Goal: Transaction & Acquisition: Obtain resource

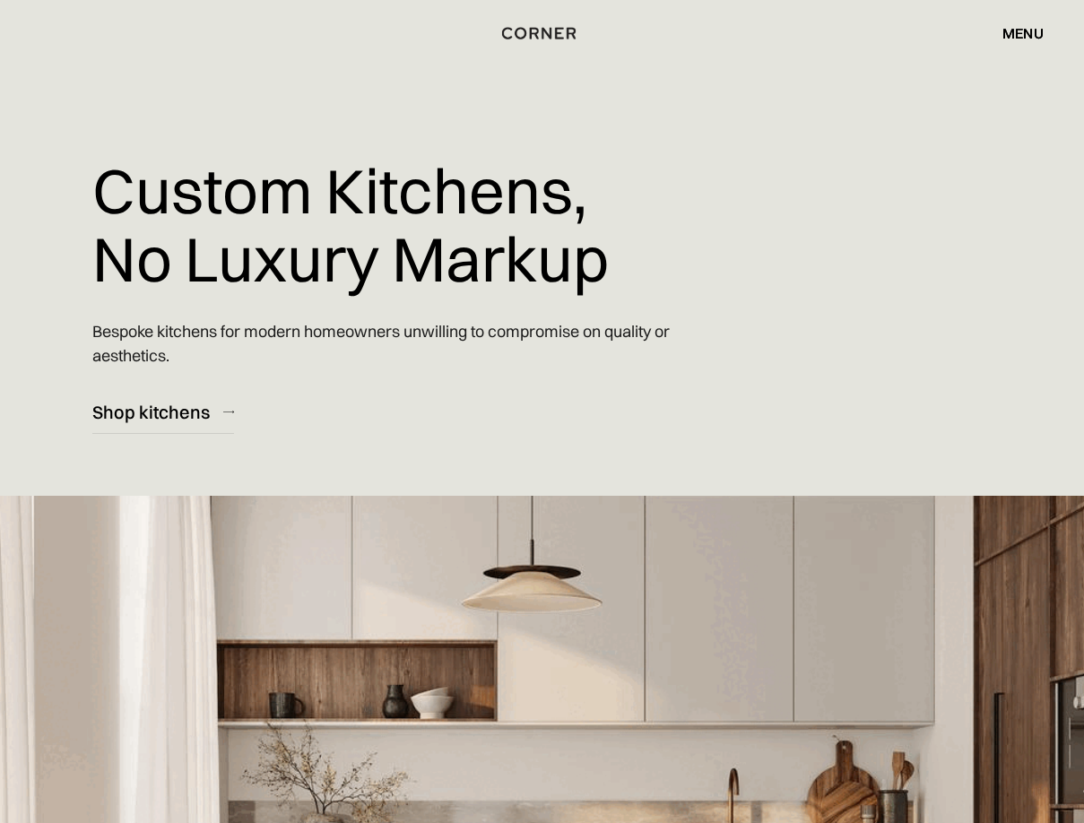
click at [1028, 27] on div "menu" at bounding box center [1023, 33] width 41 height 14
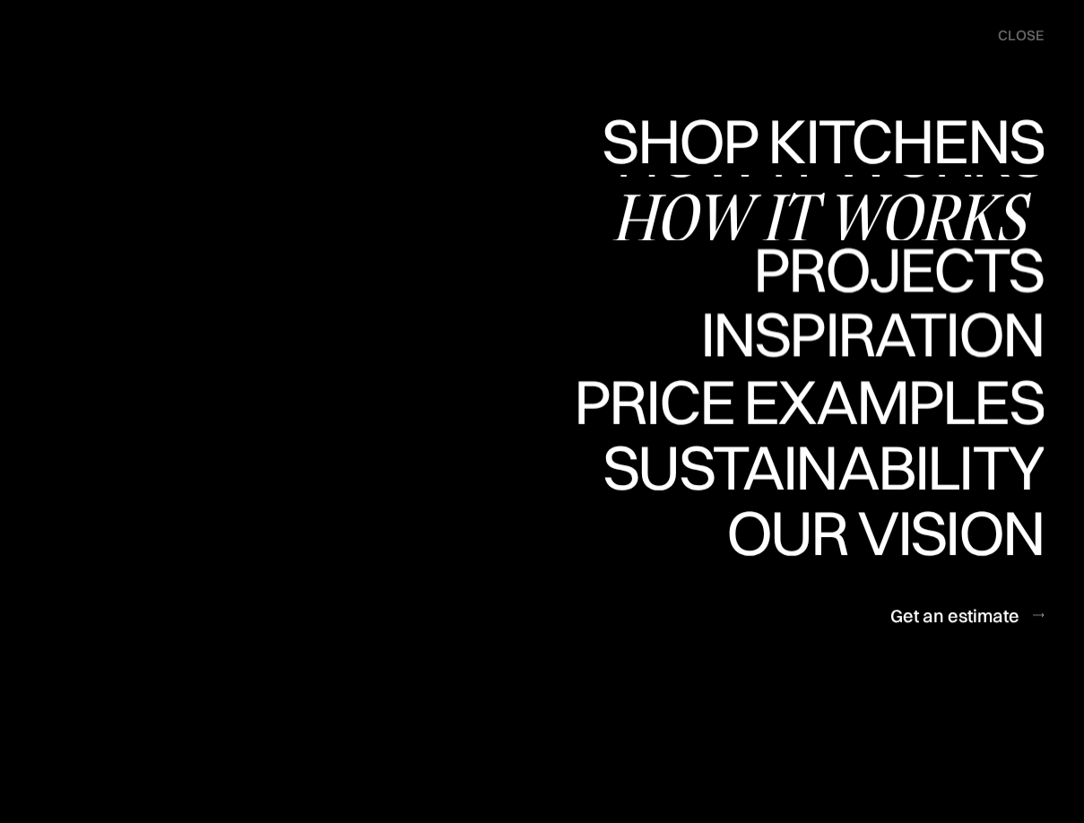
scroll to position [359, 0]
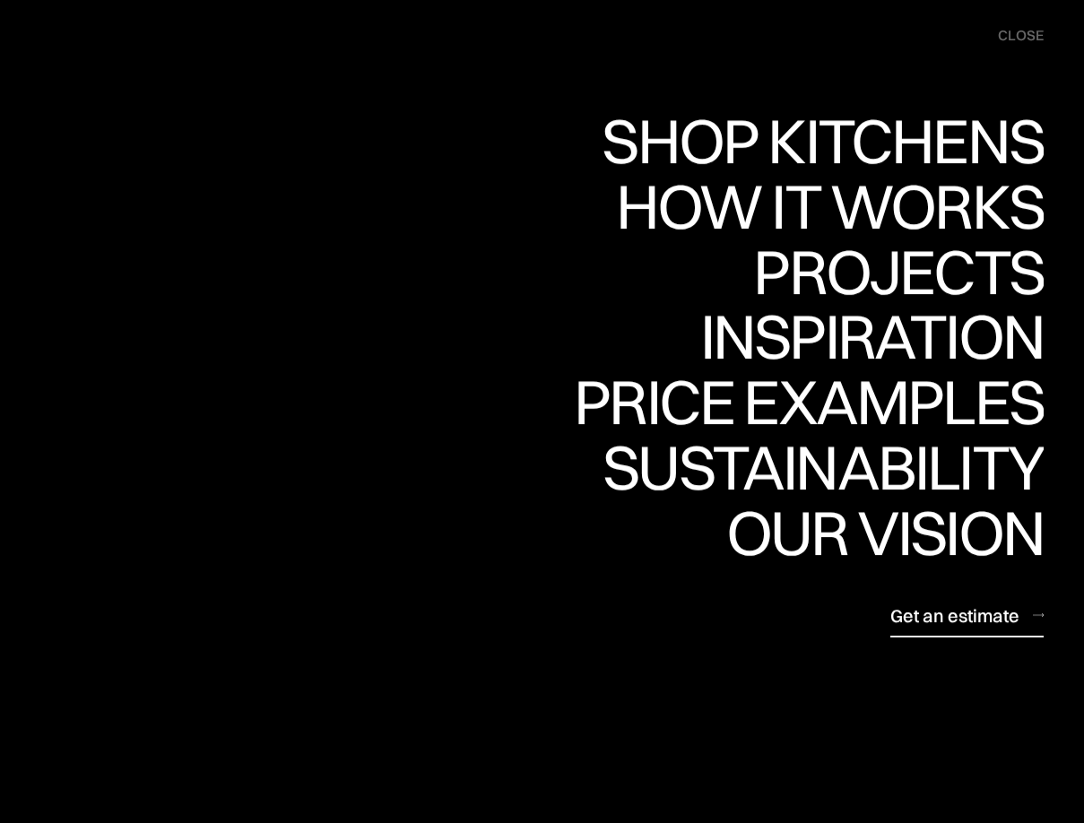
click at [1001, 622] on div "Get an estimate" at bounding box center [954, 616] width 129 height 24
click at [1005, 36] on div "close" at bounding box center [1021, 36] width 46 height 20
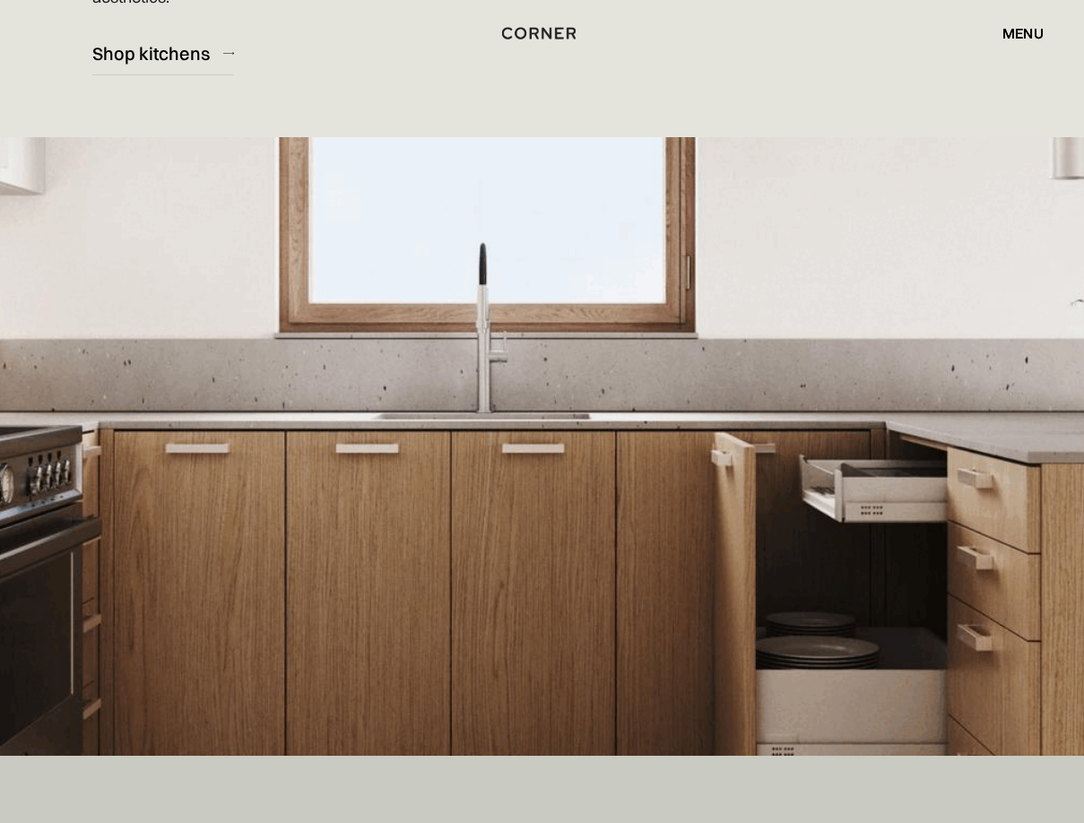
drag, startPoint x: 977, startPoint y: 590, endPoint x: 824, endPoint y: 593, distance: 152.5
